Goal: Task Accomplishment & Management: Use online tool/utility

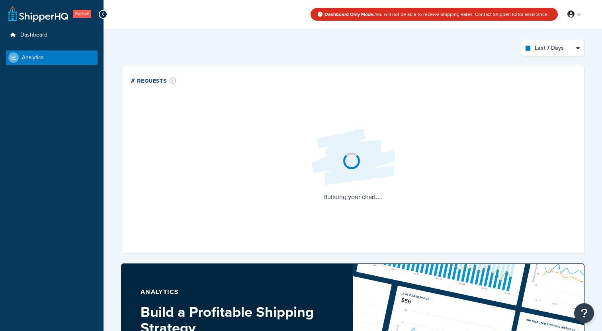
select select "last_7_days"
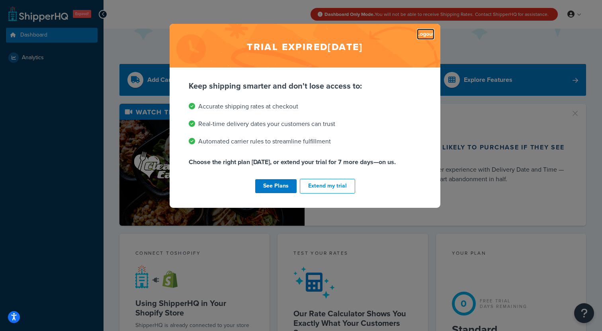
click at [430, 33] on link "Logout" at bounding box center [426, 34] width 18 height 11
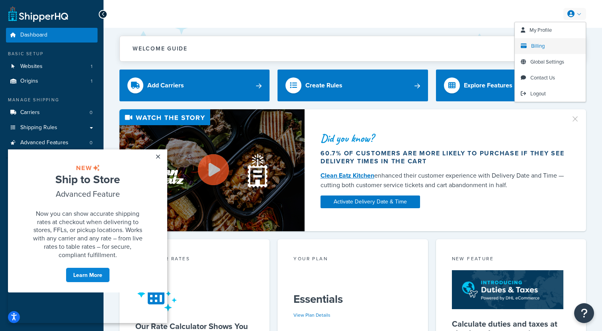
click at [546, 41] on link "Billing" at bounding box center [549, 46] width 71 height 16
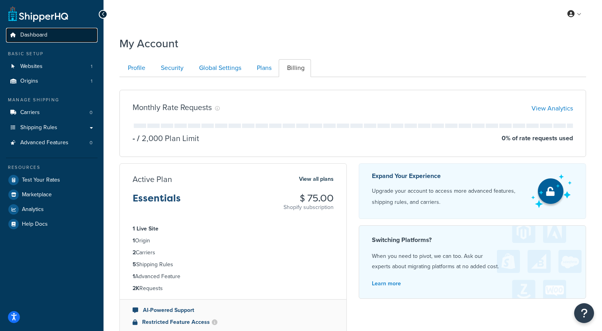
click at [41, 31] on link "Dashboard" at bounding box center [52, 35] width 92 height 15
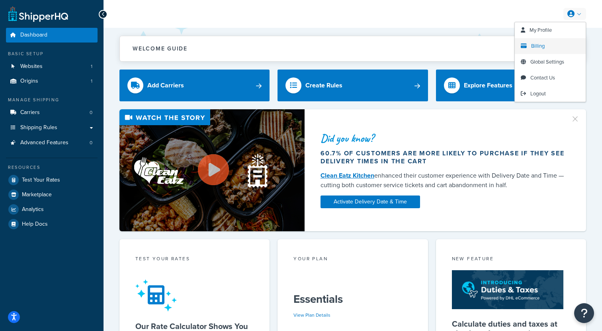
click at [541, 48] on span "Billing" at bounding box center [538, 46] width 14 height 8
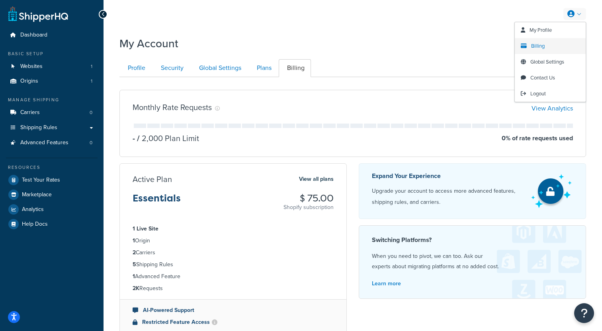
click at [537, 49] on span "Billing" at bounding box center [538, 46] width 14 height 8
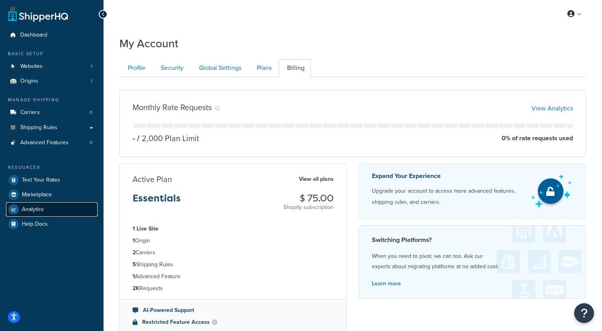
click at [47, 208] on link "Analytics" at bounding box center [52, 209] width 92 height 14
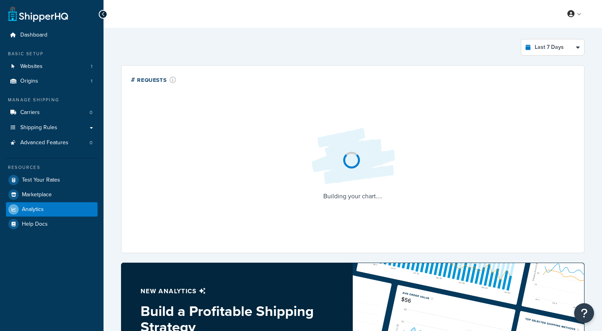
select select "last_7_days"
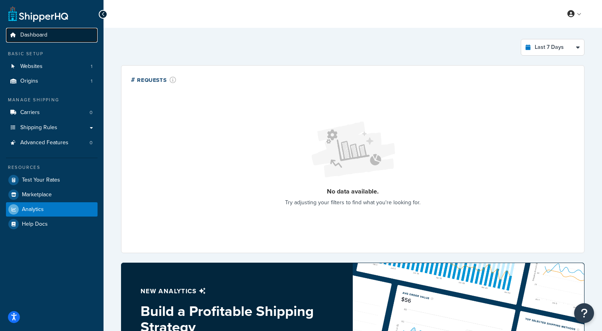
click at [59, 39] on link "Dashboard" at bounding box center [52, 35] width 92 height 15
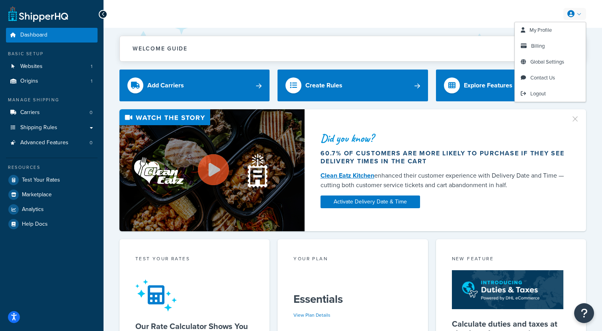
click at [579, 12] on link at bounding box center [574, 14] width 23 height 12
click at [540, 48] on span "Billing" at bounding box center [538, 46] width 14 height 8
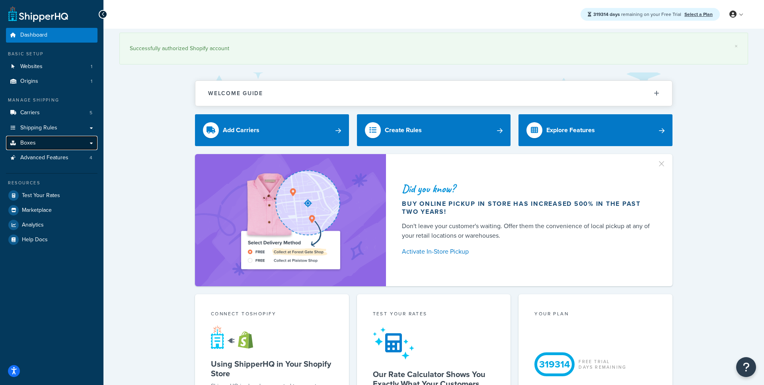
click at [72, 148] on link "Boxes" at bounding box center [52, 143] width 92 height 15
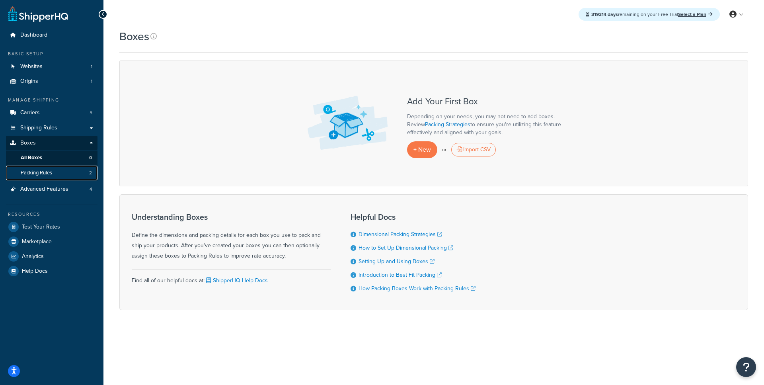
click at [88, 173] on link "Packing Rules 2" at bounding box center [52, 173] width 92 height 15
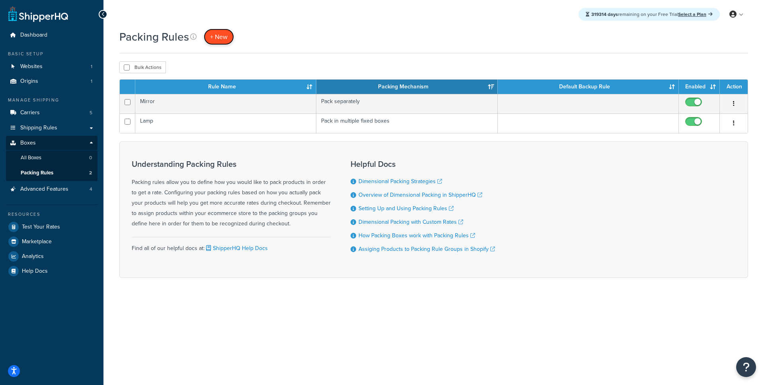
click at [224, 33] on span "+ New" at bounding box center [219, 36] width 18 height 9
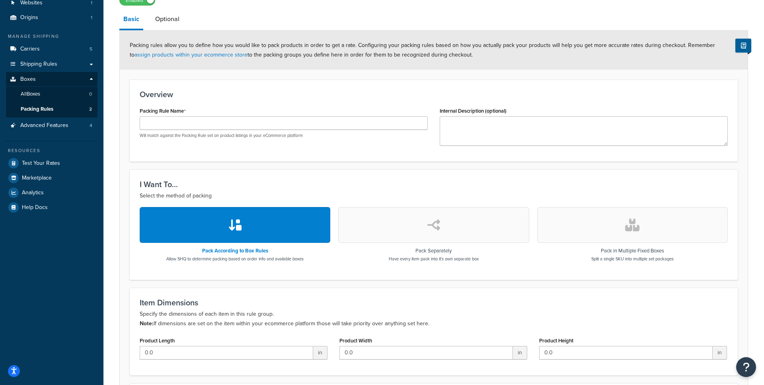
scroll to position [50, 0]
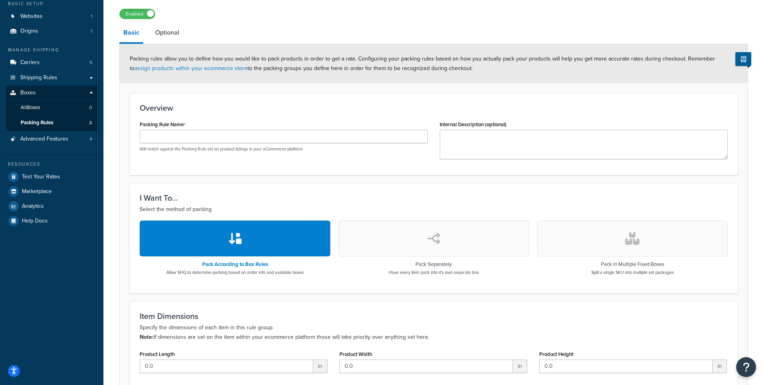
click at [186, 33] on li "Optional" at bounding box center [171, 32] width 40 height 19
click at [171, 36] on link "Optional" at bounding box center [167, 32] width 32 height 19
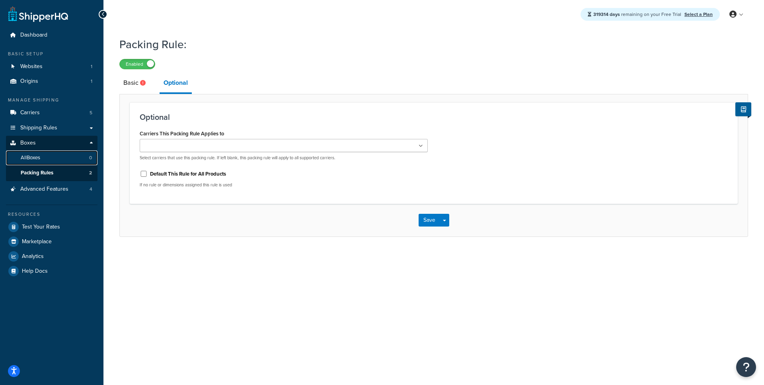
click at [70, 163] on link "All Boxes 0" at bounding box center [52, 157] width 92 height 15
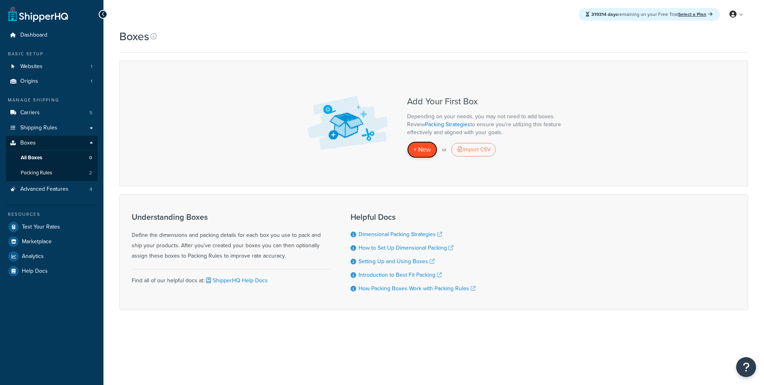
click at [413, 145] on span "+ New" at bounding box center [422, 149] width 18 height 9
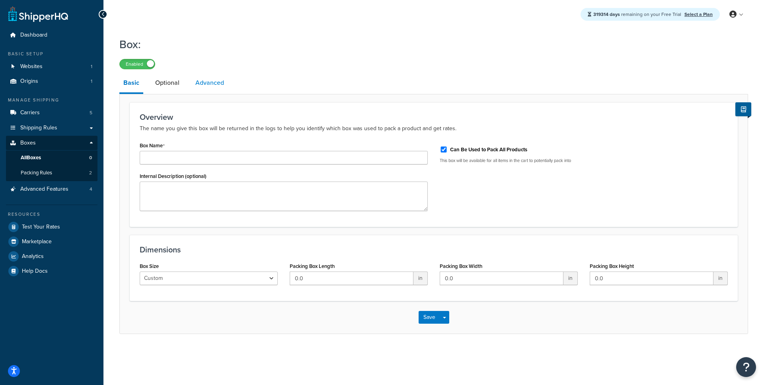
click at [208, 88] on link "Advanced" at bounding box center [209, 82] width 37 height 19
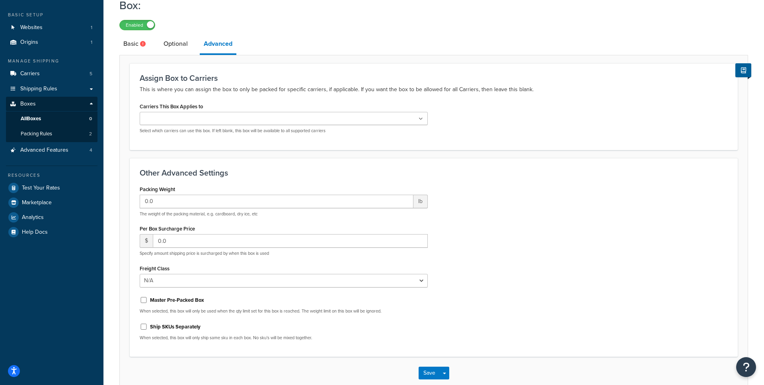
scroll to position [38, 0]
click at [176, 47] on link "Optional" at bounding box center [176, 44] width 32 height 19
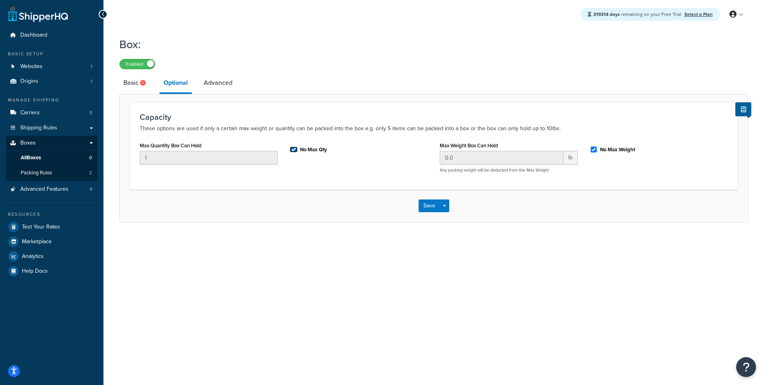
click at [294, 150] on input "No Max Qty" at bounding box center [294, 149] width 8 height 6
checkbox input "true"
click at [218, 88] on link "Advanced" at bounding box center [218, 82] width 37 height 19
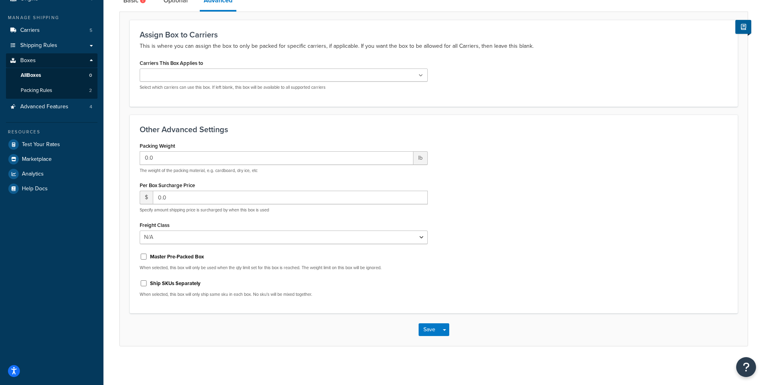
scroll to position [85, 0]
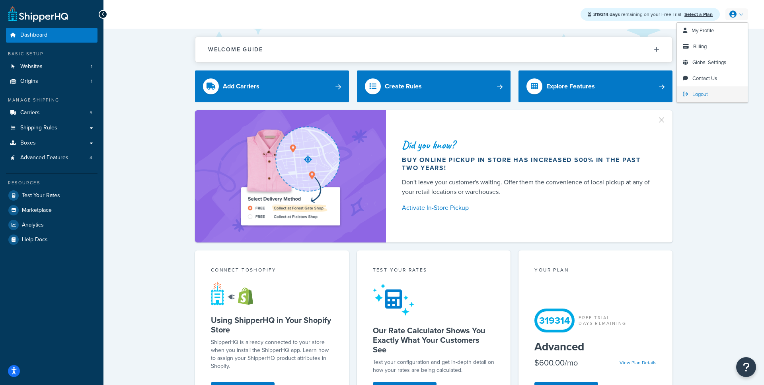
click at [693, 99] on link "Logout" at bounding box center [712, 94] width 71 height 16
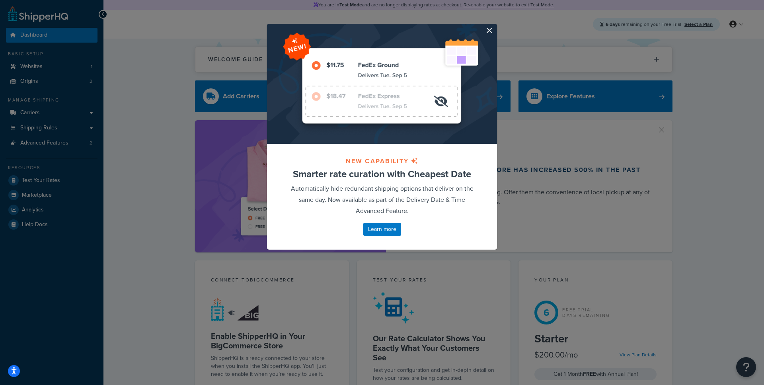
click at [485, 27] on div at bounding box center [382, 83] width 230 height 119
click at [495, 27] on div at bounding box center [382, 83] width 230 height 119
click at [495, 26] on button "button" at bounding box center [496, 25] width 2 height 2
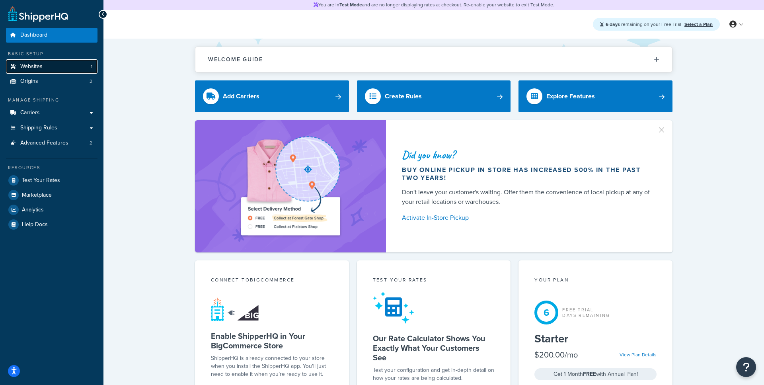
click at [72, 74] on link "Websites 1" at bounding box center [52, 66] width 92 height 15
